Goal: Task Accomplishment & Management: Use online tool/utility

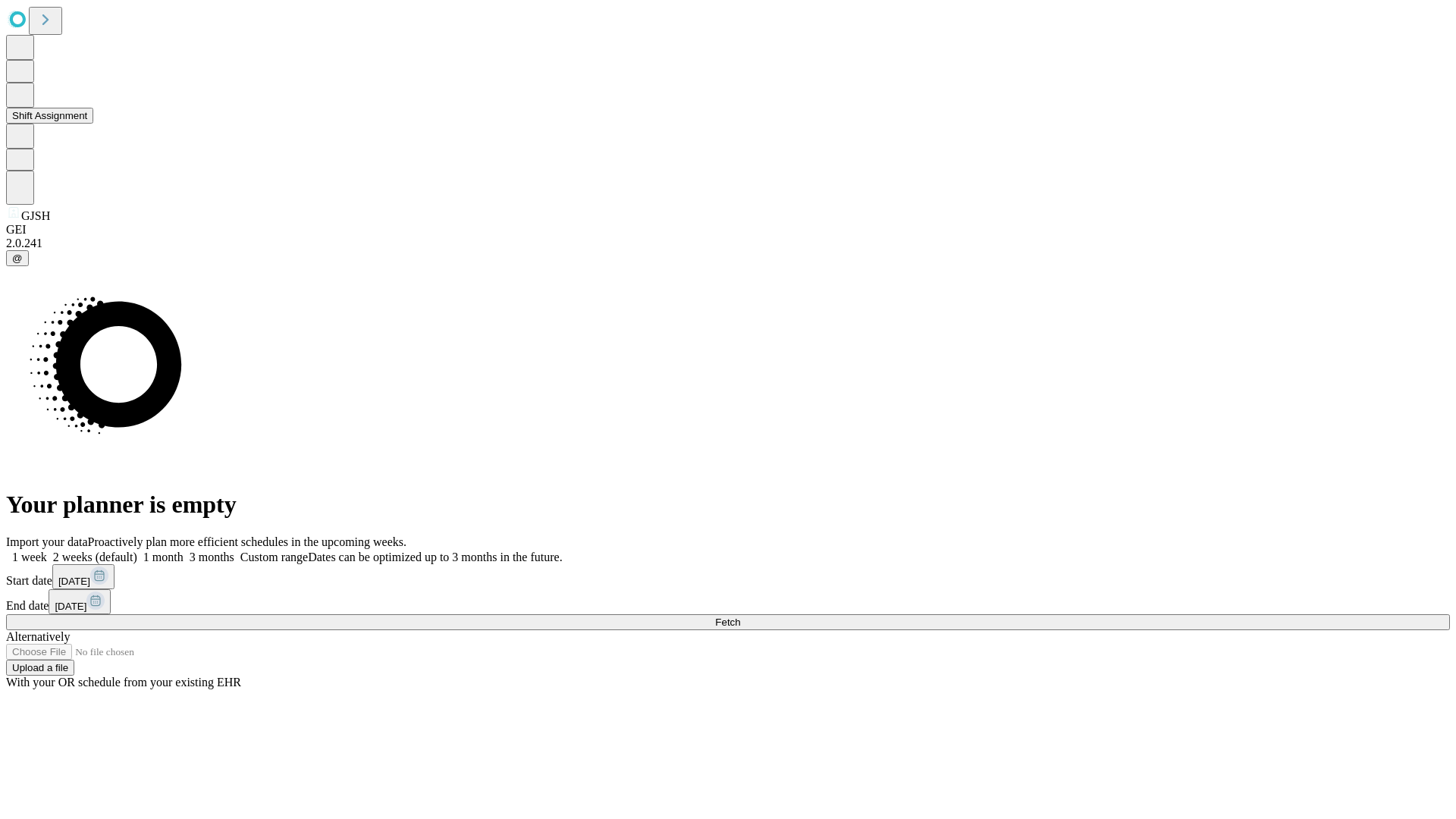
click at [93, 123] on button "Shift Assignment" at bounding box center [50, 115] width 87 height 16
